Goal: Use online tool/utility: Utilize a website feature to perform a specific function

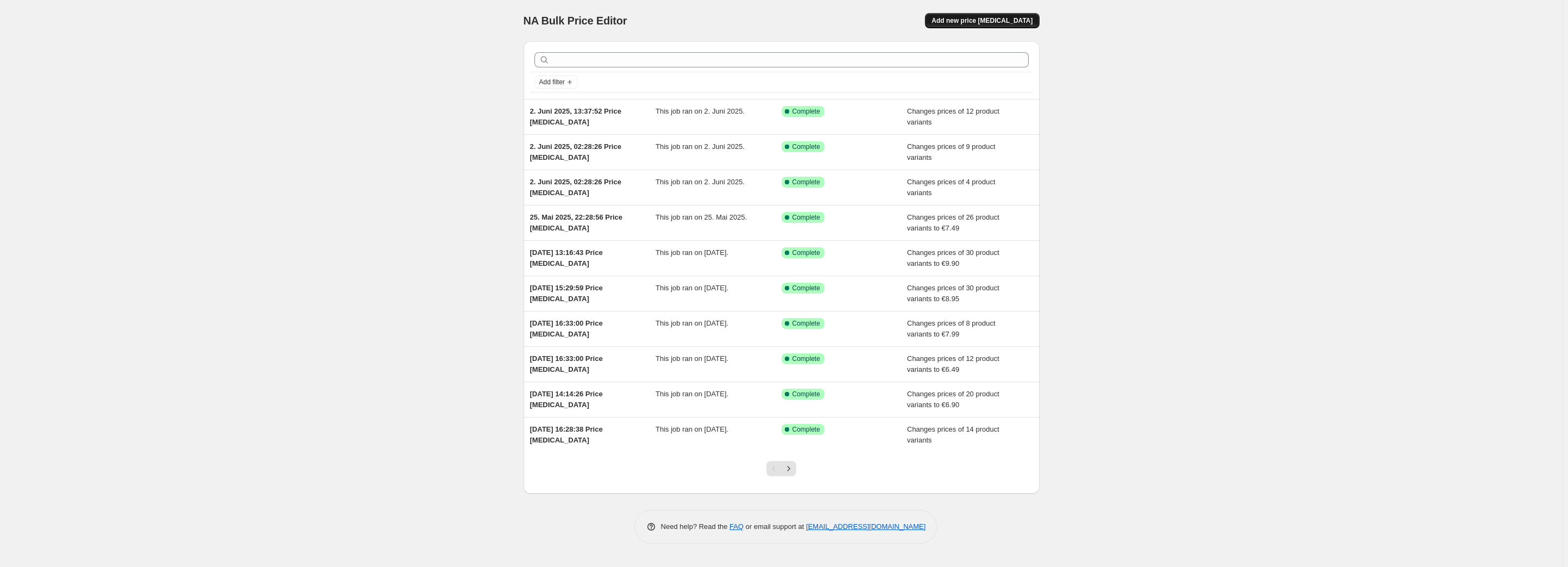
click at [1001, 24] on span "Add new price change job" at bounding box center [982, 21] width 101 height 9
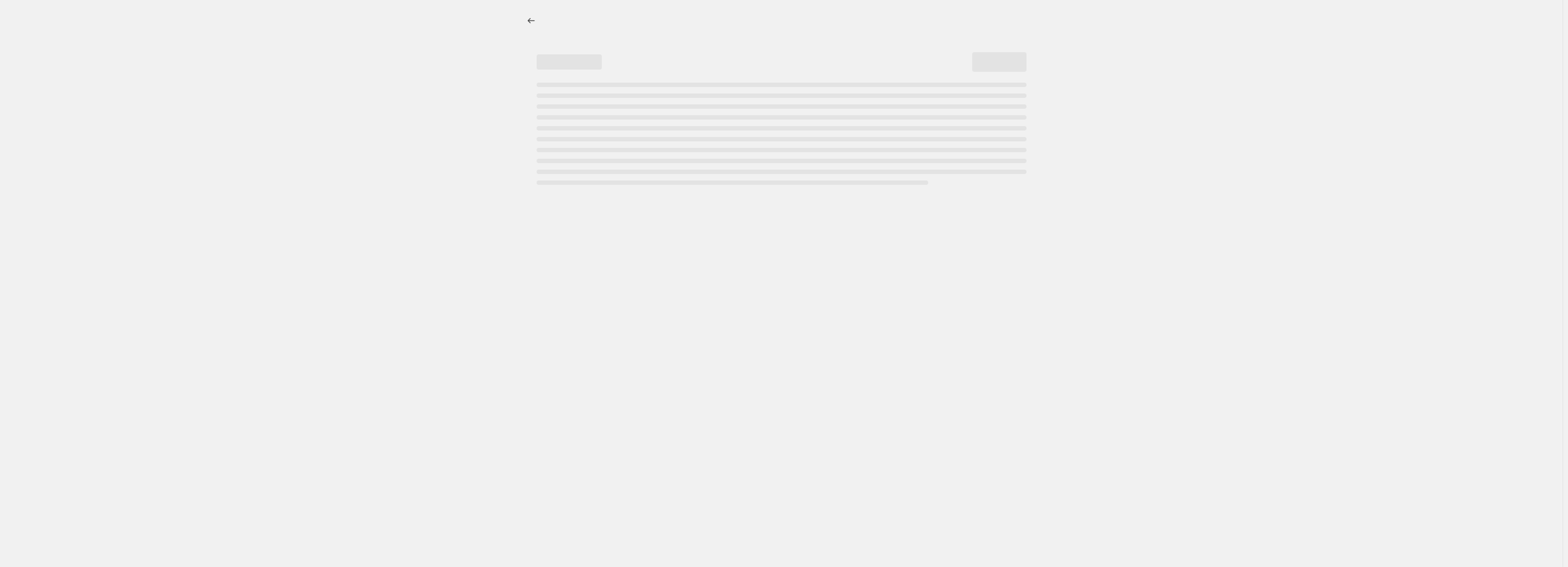
select select "percentage"
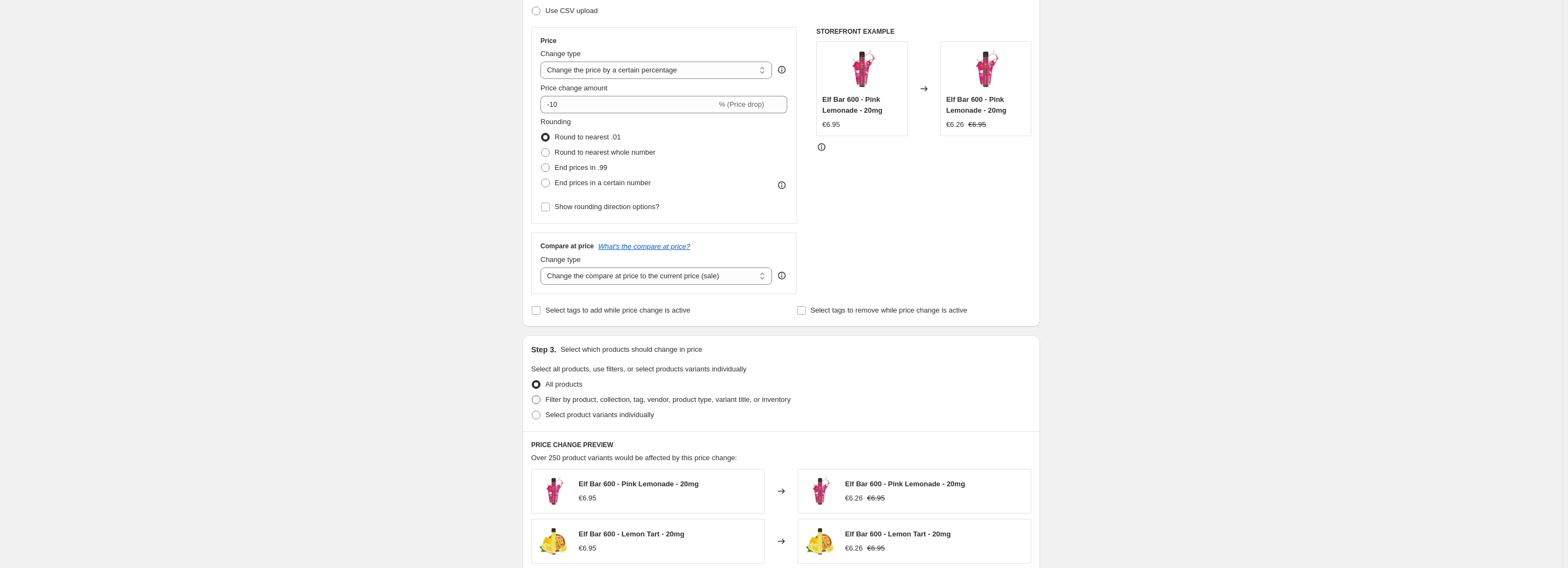
scroll to position [198, 0]
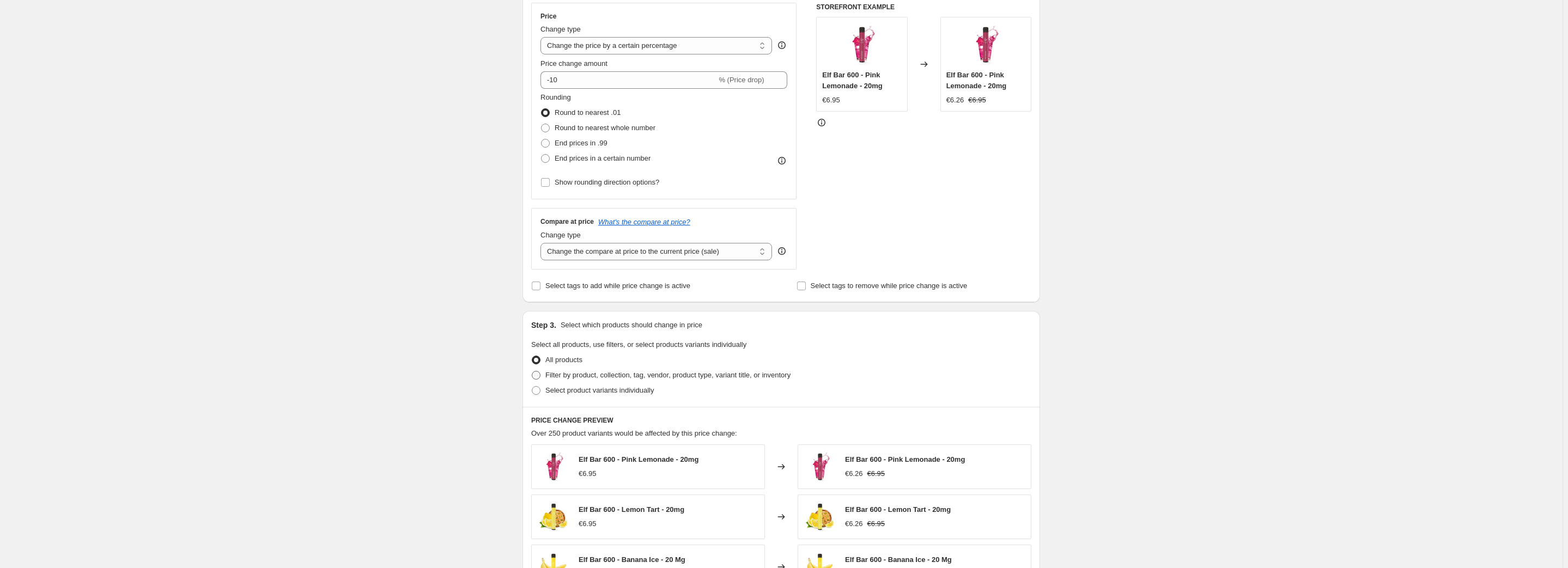
click at [607, 372] on span "Filter by product, collection, tag, vendor, product type, variant title, or inv…" at bounding box center [668, 375] width 245 height 8
click at [532, 372] on input "Filter by product, collection, tag, vendor, product type, variant title, or inv…" at bounding box center [532, 371] width 1 height 1
radio input "true"
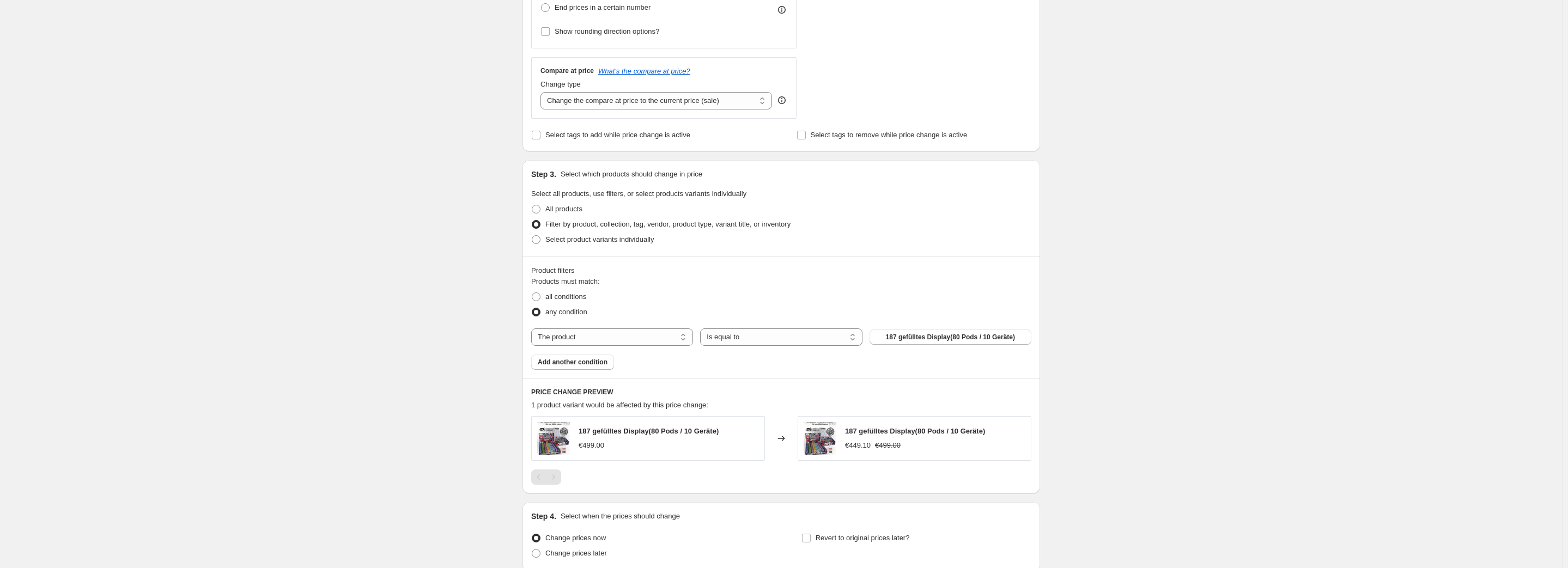
scroll to position [396, 0]
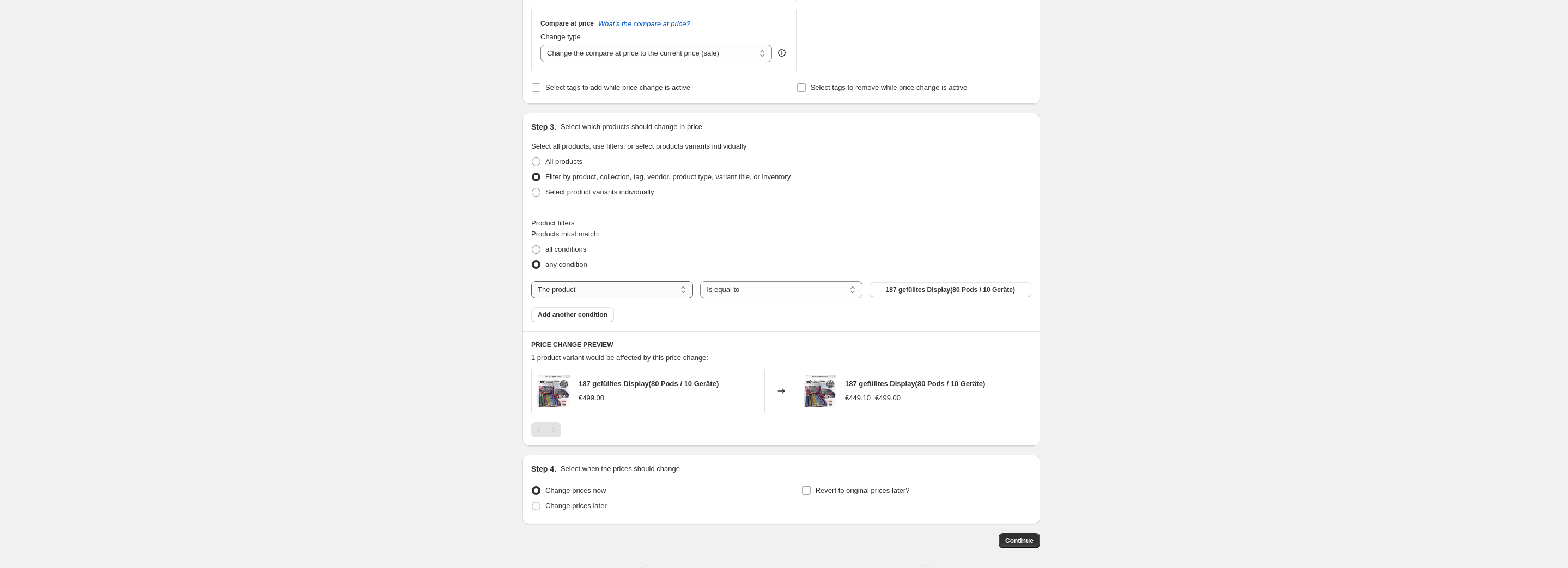
click at [630, 282] on select "The product The product's collection The product's tag The product's vendor The…" at bounding box center [612, 289] width 162 height 17
select select "collection"
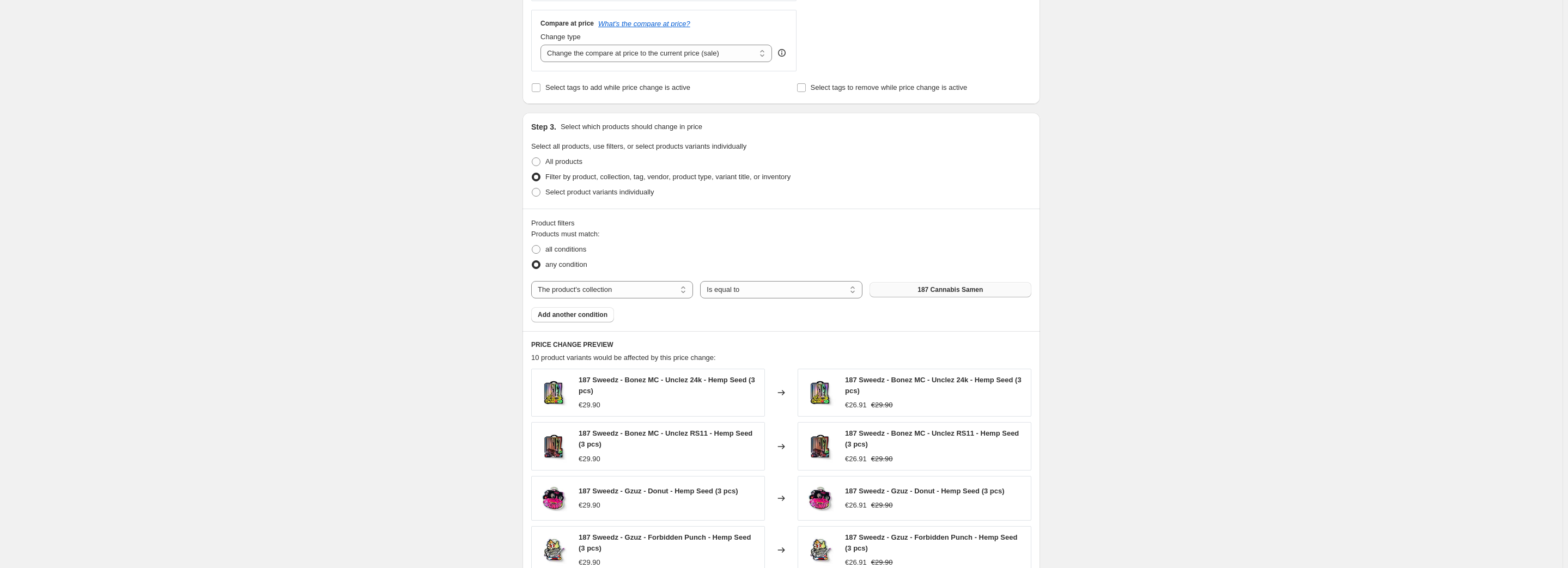
click at [990, 293] on button "187 Cannabis Samen" at bounding box center [950, 289] width 162 height 15
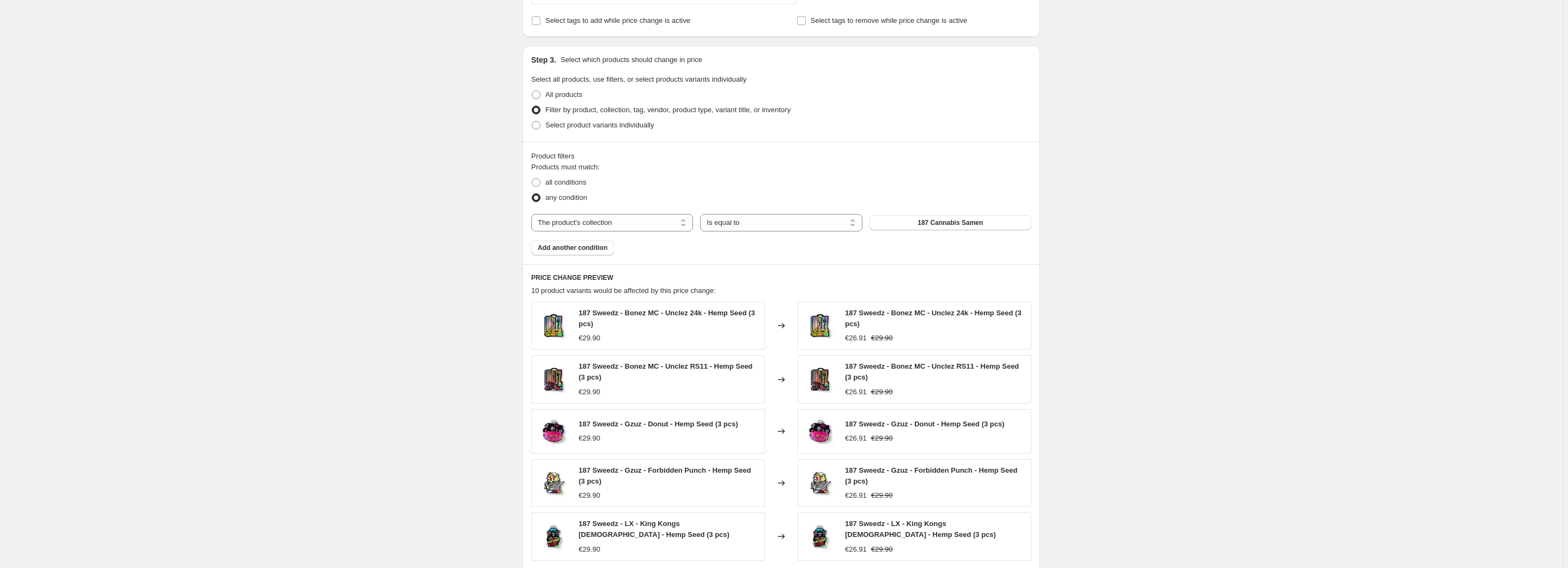
scroll to position [458, 0]
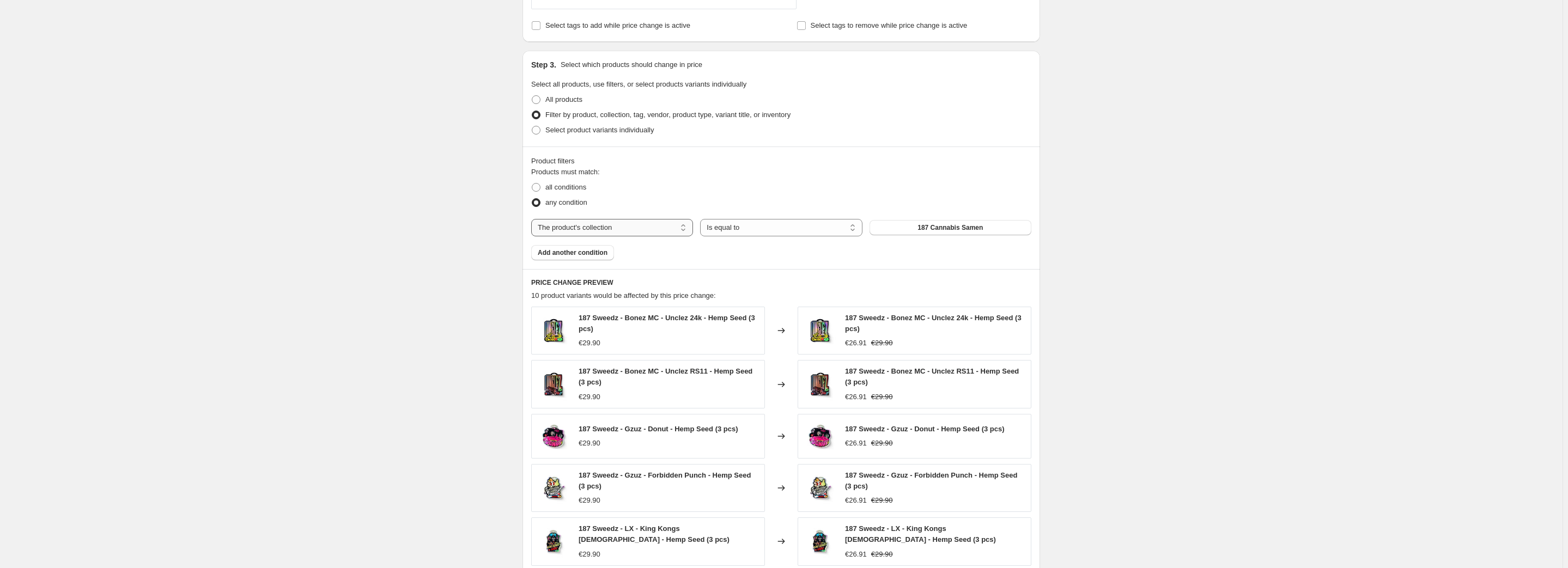
click at [616, 220] on select "The product The product's collection The product's tag The product's vendor The…" at bounding box center [612, 227] width 162 height 17
click at [614, 220] on select "The product The product's collection The product's tag The product's vendor The…" at bounding box center [612, 227] width 162 height 17
click at [614, 220] on select "The product The product's collection The product's tag The product's vendor The…" at bounding box center [612, 227] width 162 height 17
click at [700, 220] on div "The product The product's collection The product's tag The product's vendor The…" at bounding box center [781, 227] width 500 height 17
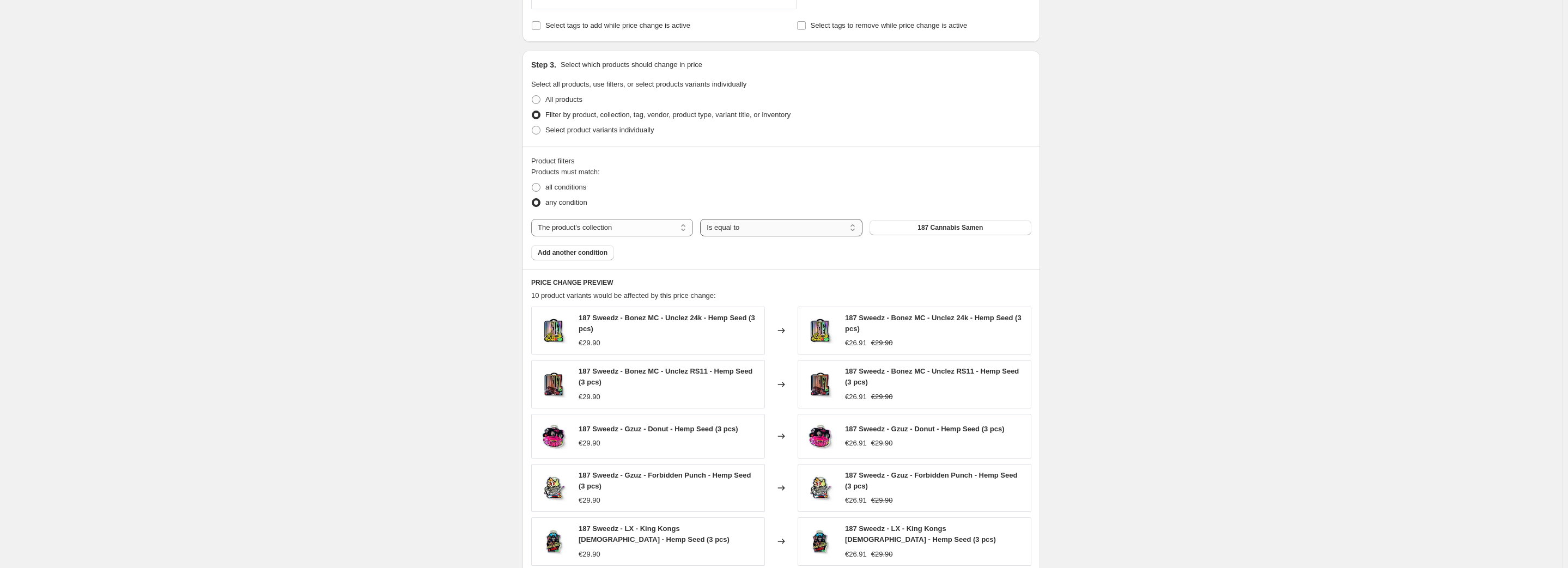
click at [702, 220] on select "Is equal to Is not equal to" at bounding box center [781, 227] width 162 height 17
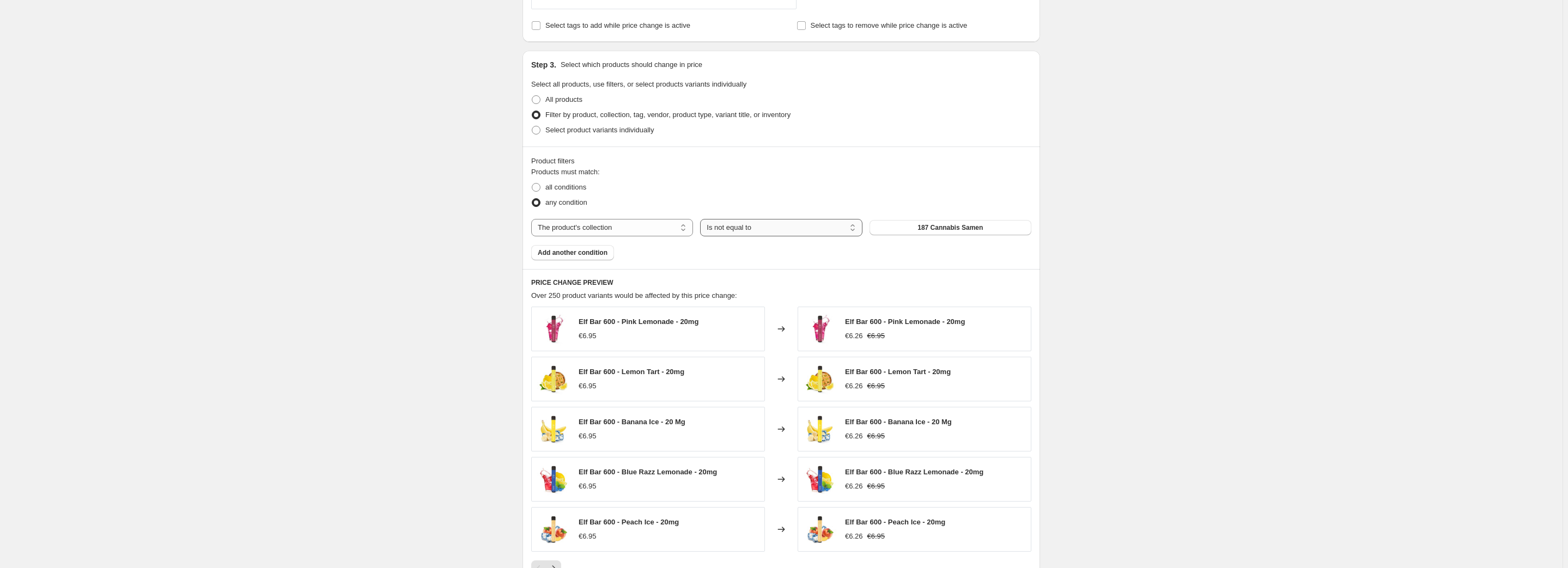
click at [795, 221] on select "Is equal to Is not equal to" at bounding box center [781, 227] width 162 height 17
select select "equal"
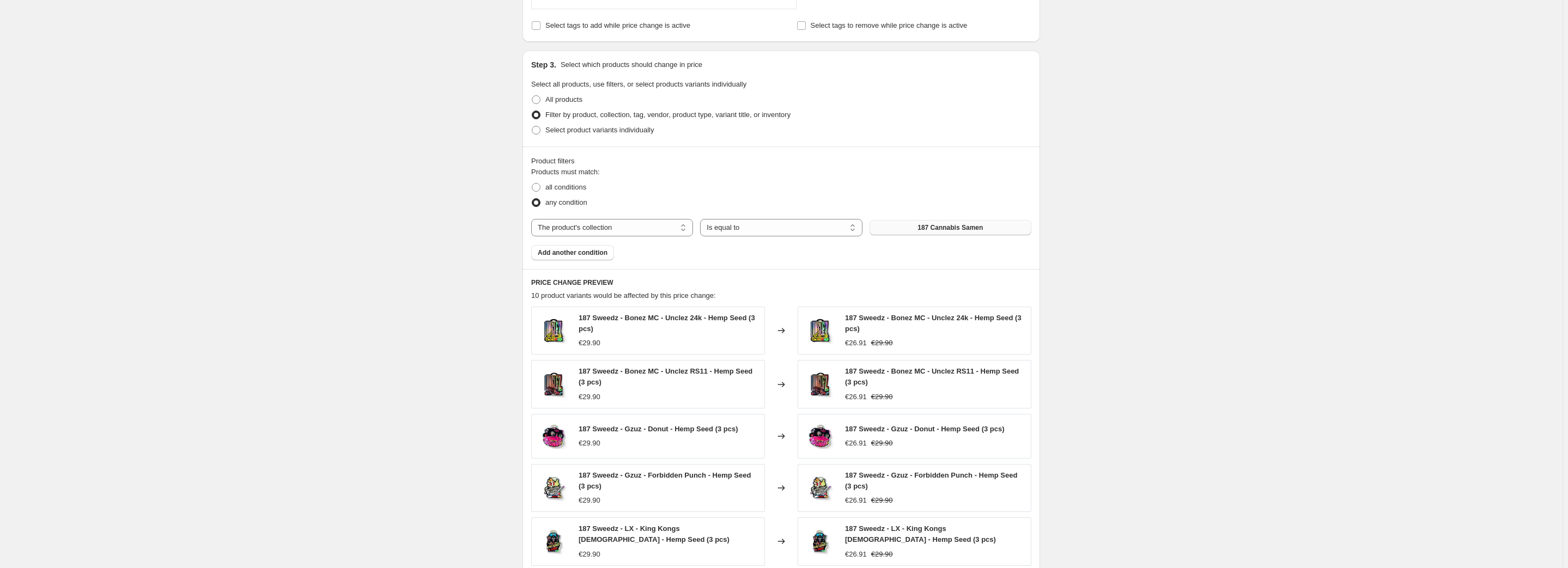
click at [968, 230] on span "187 Cannabis Samen" at bounding box center [950, 228] width 65 height 9
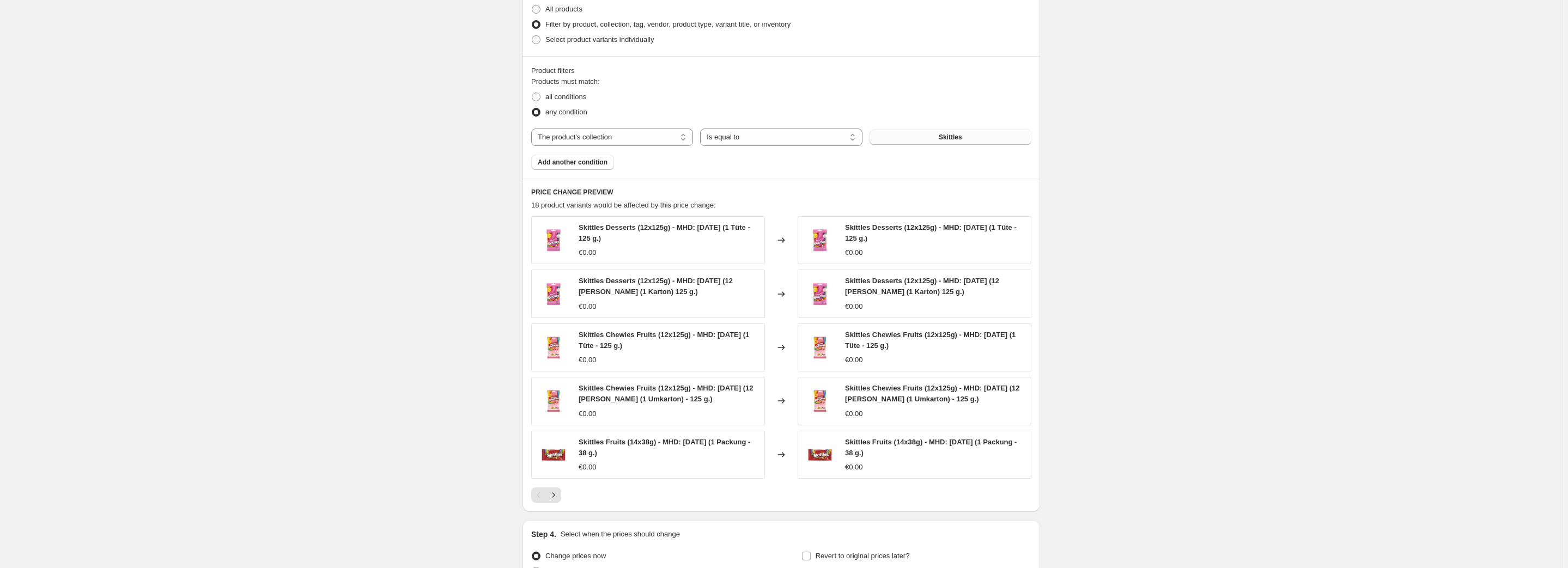
scroll to position [557, 0]
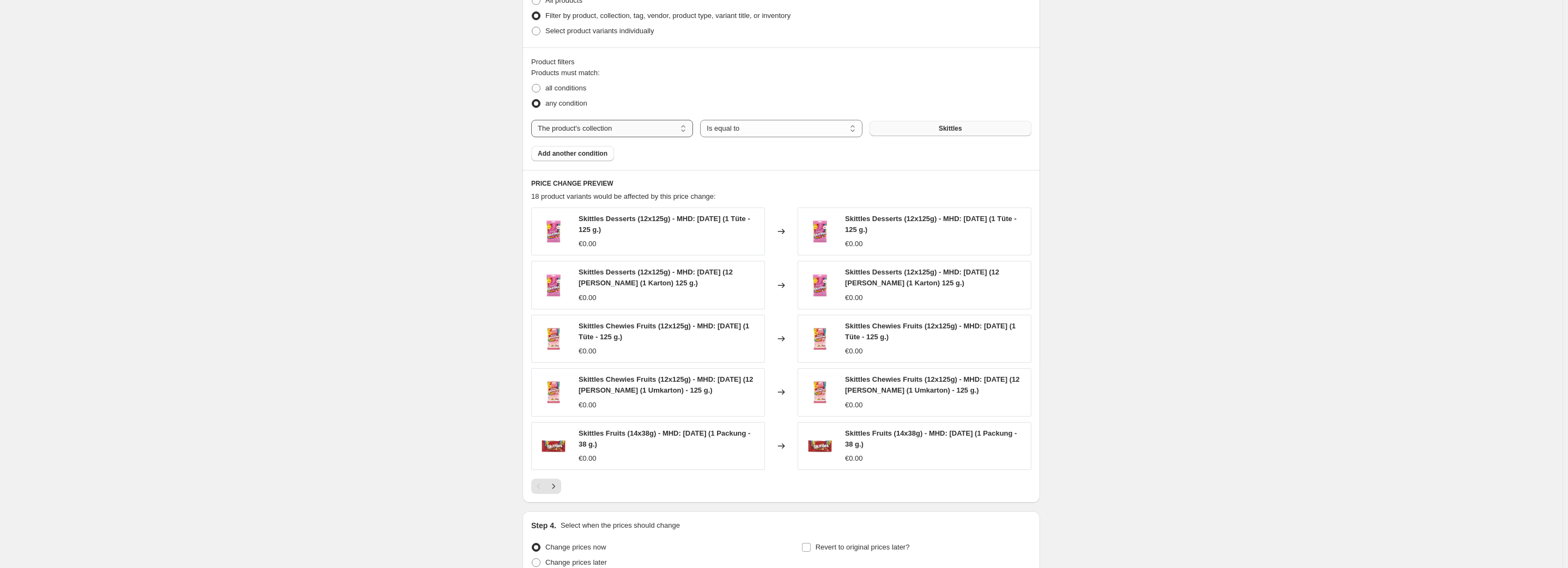
click at [623, 126] on select "The product The product's collection The product's tag The product's vendor The…" at bounding box center [612, 128] width 162 height 17
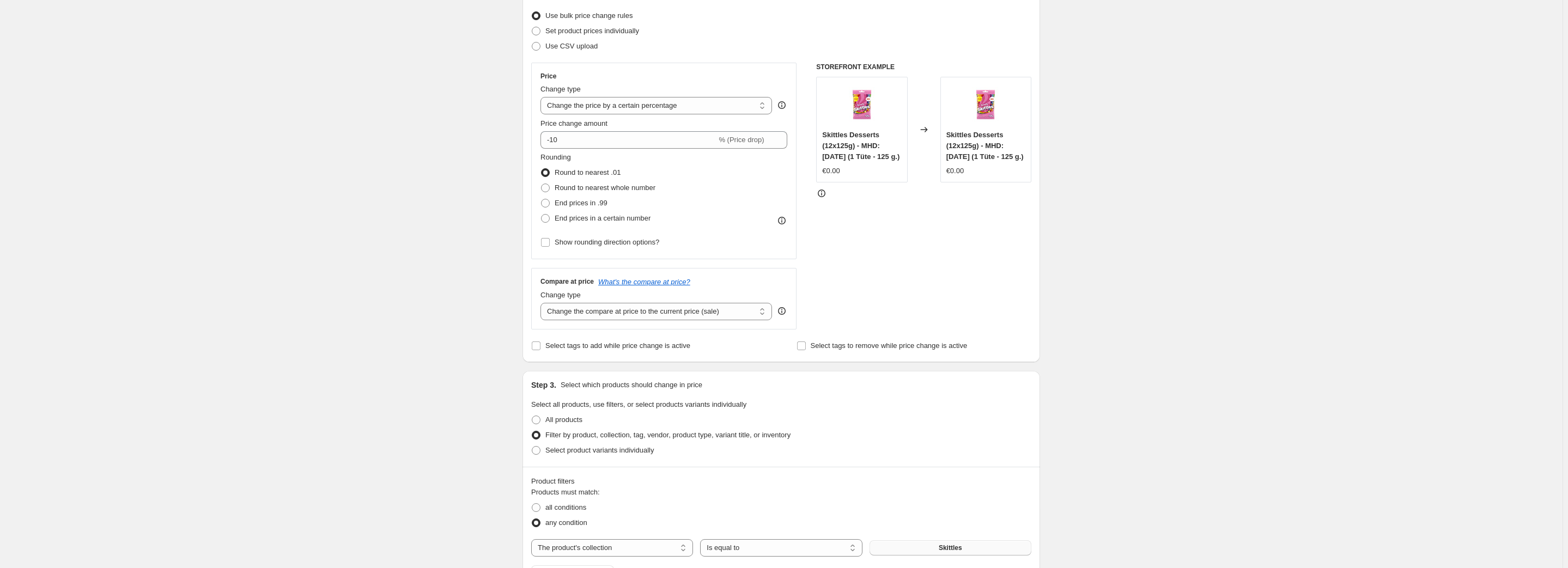
scroll to position [112, 0]
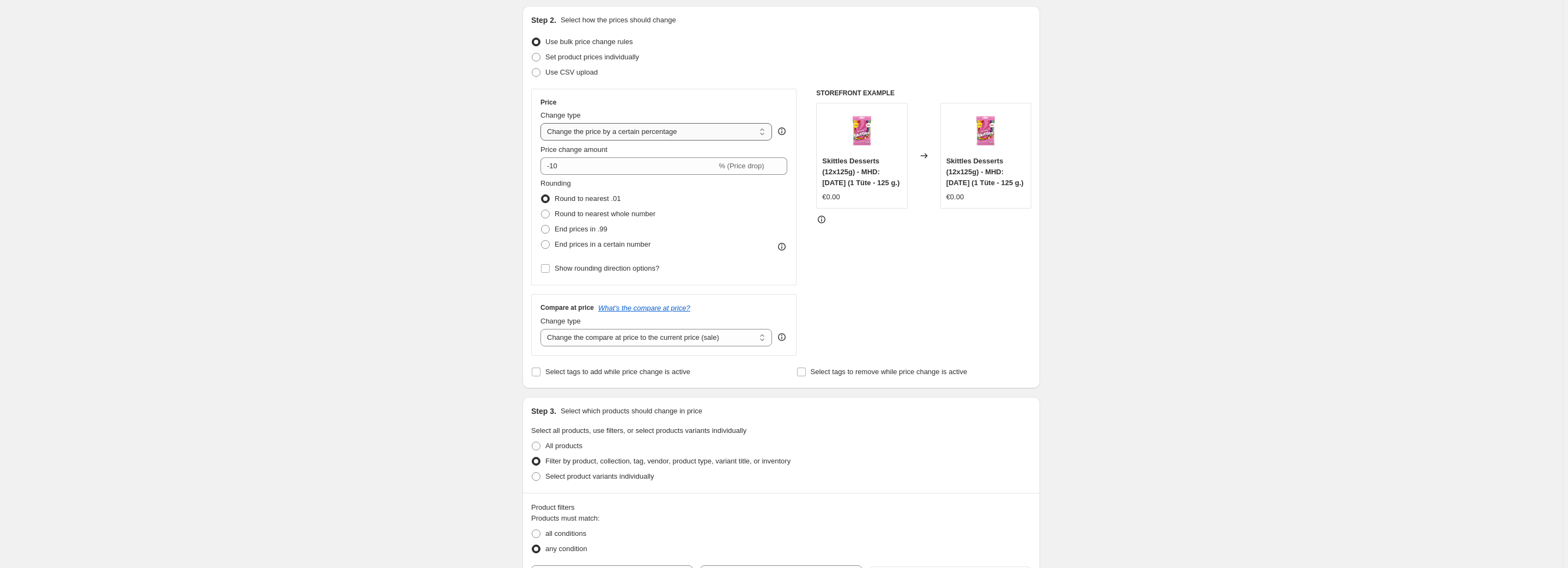
click at [655, 136] on select "Change the price to a certain amount Change the price by a certain amount Chang…" at bounding box center [656, 131] width 232 height 17
select select "to"
click at [543, 123] on select "Change the price to a certain amount Change the price by a certain amount Chang…" at bounding box center [656, 131] width 232 height 17
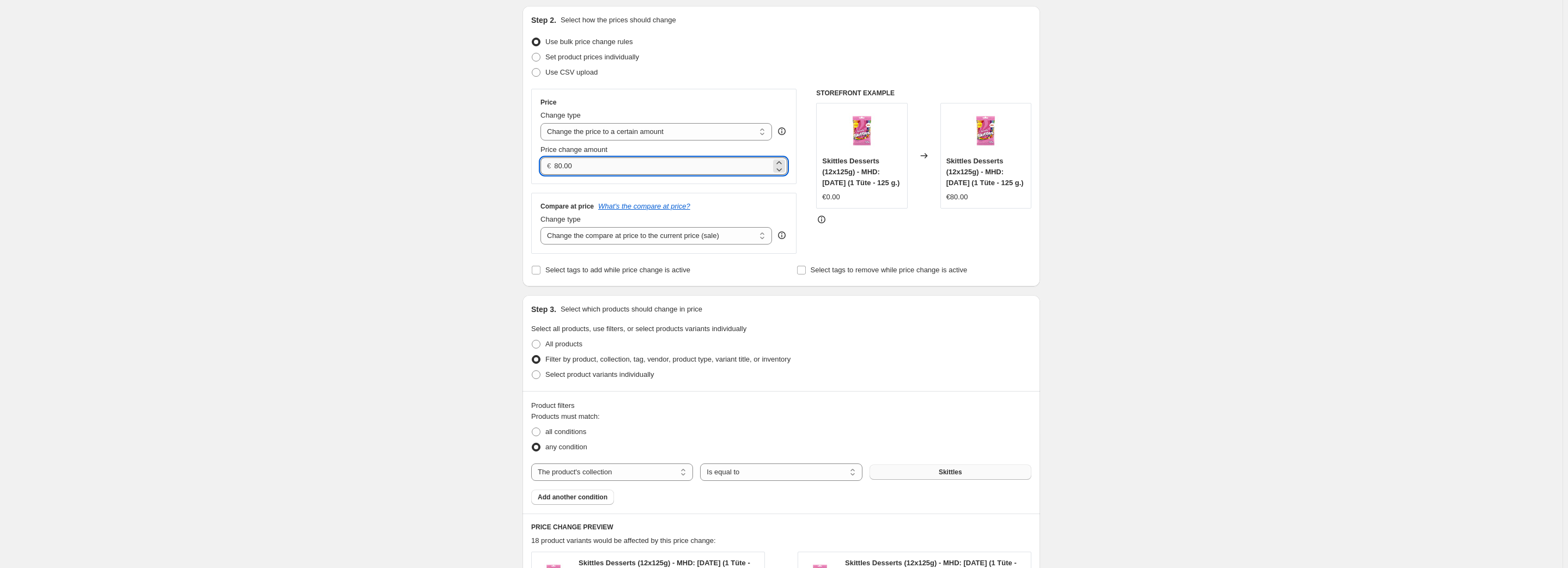
click at [600, 163] on input "80.00" at bounding box center [662, 166] width 216 height 17
type input "1"
type input "1.1"
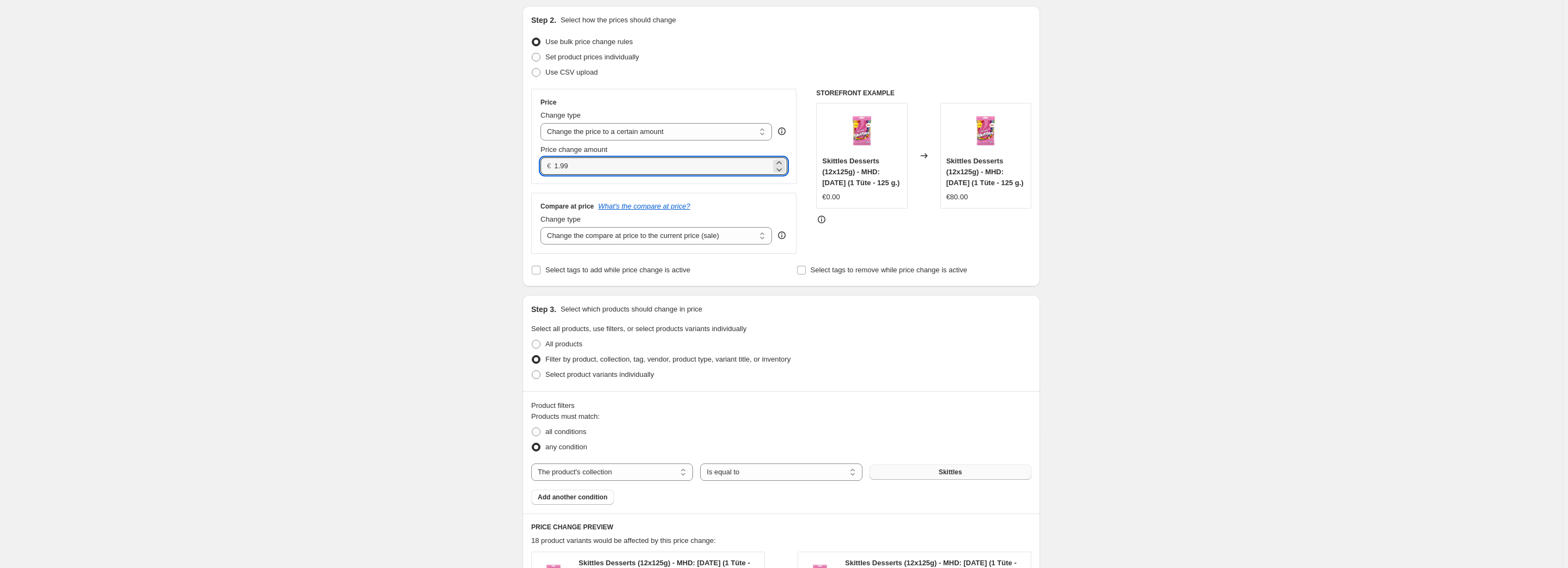
type input "1.99"
click at [1178, 184] on div "Create new price change job. This page is ready Create new price change job Dra…" at bounding box center [781, 452] width 1563 height 1127
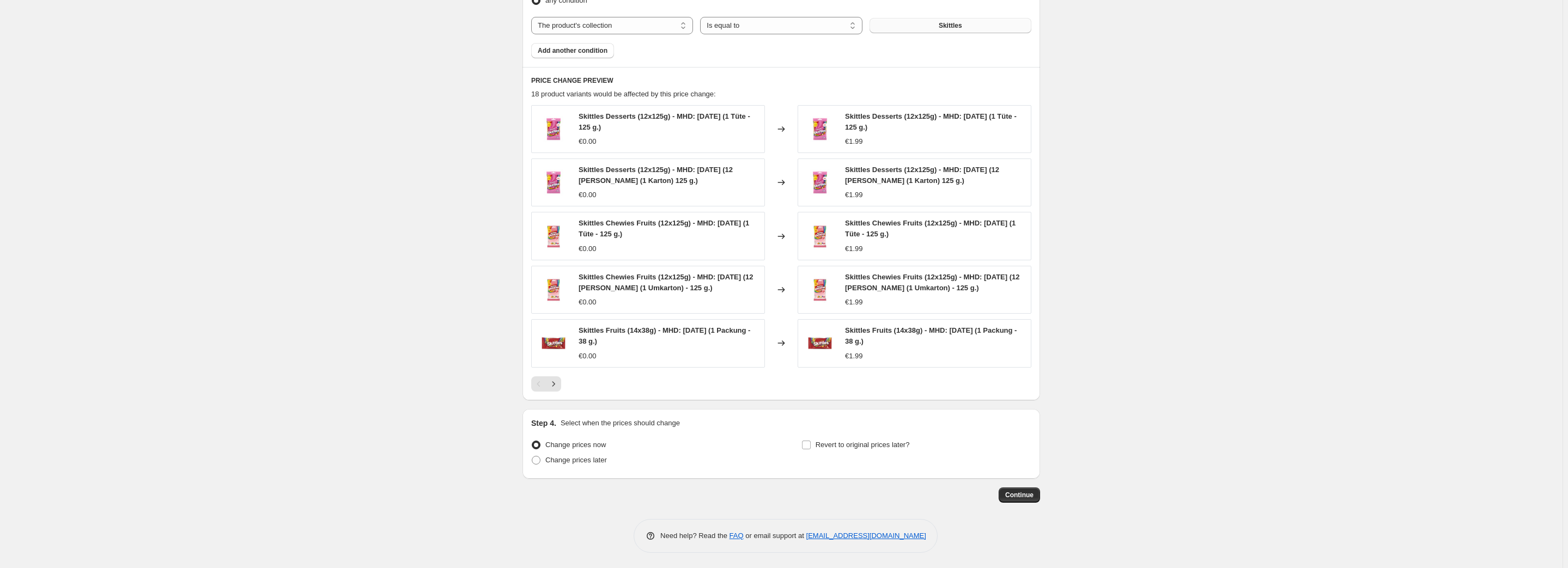
scroll to position [558, 0]
click at [1029, 495] on span "Continue" at bounding box center [1019, 495] width 28 height 9
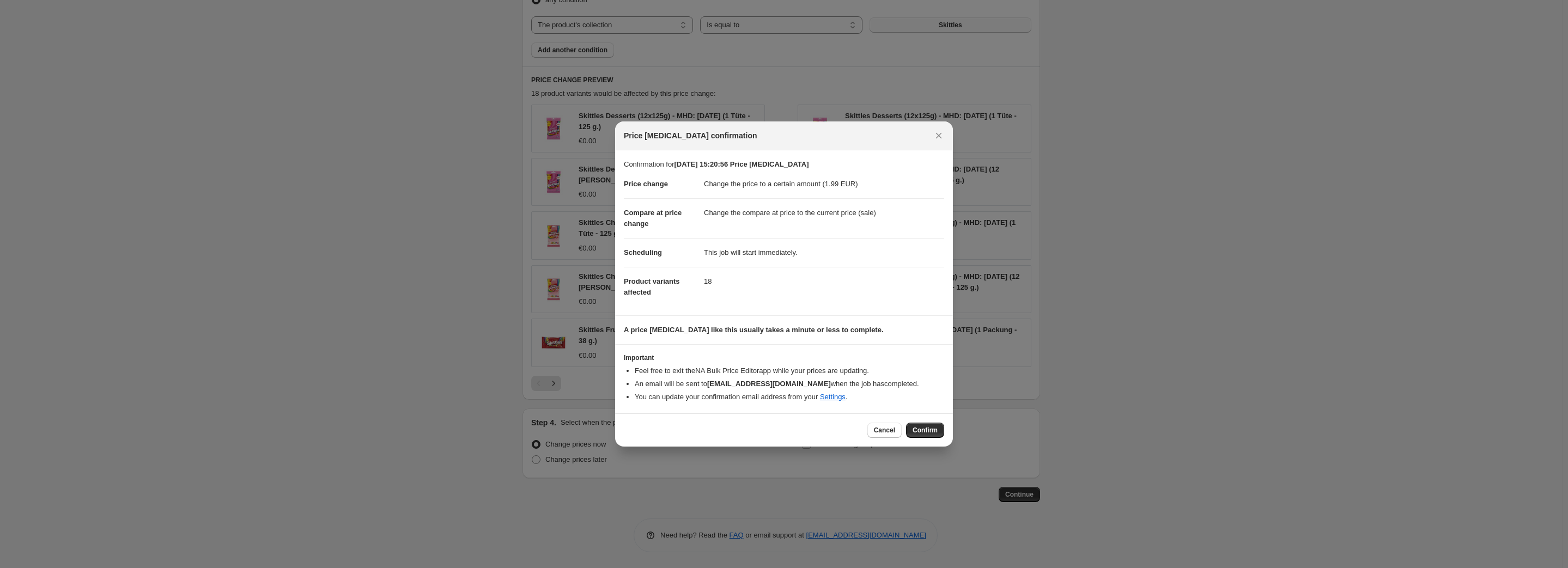
click at [921, 428] on span "Confirm" at bounding box center [925, 430] width 25 height 9
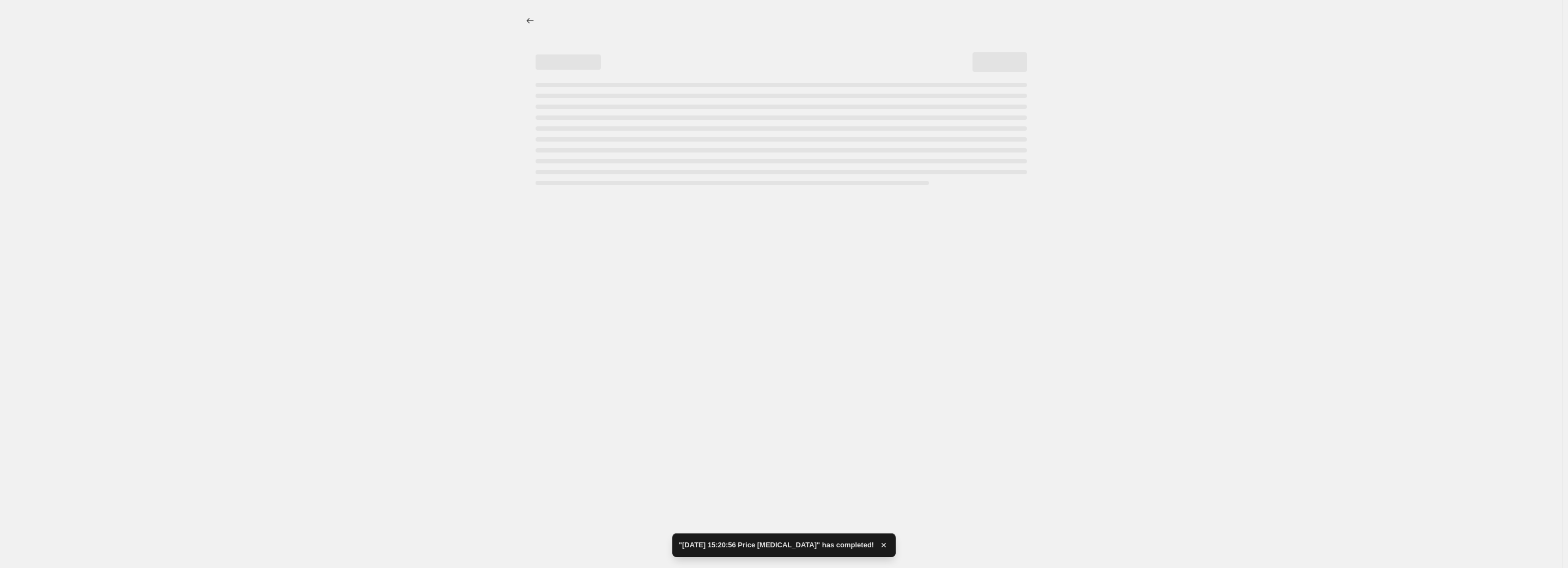
select select "collection"
